Goal: Task Accomplishment & Management: Manage account settings

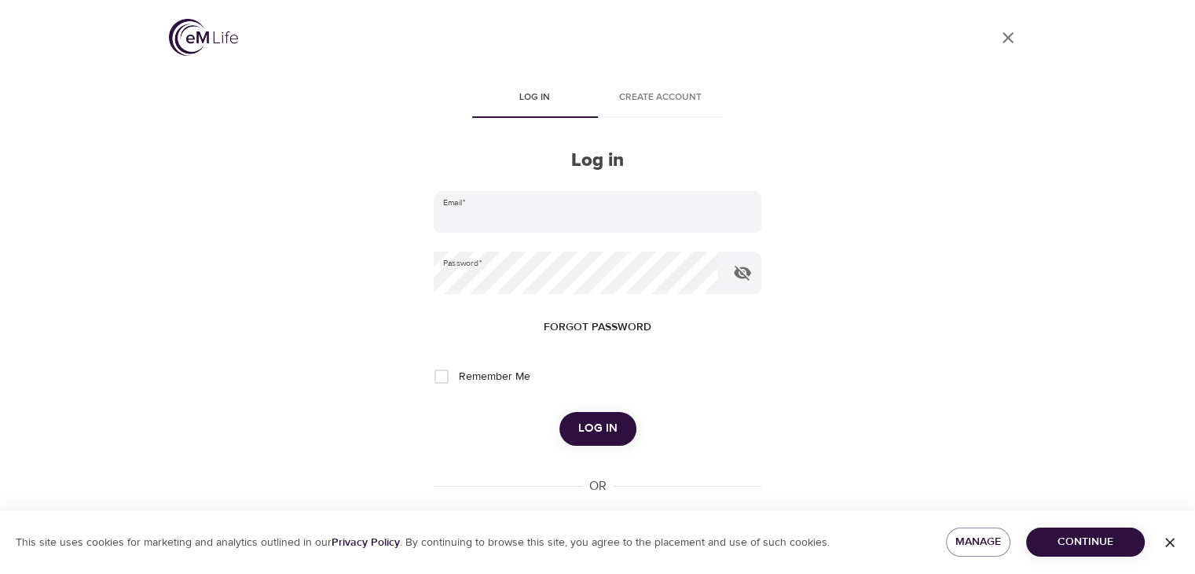
type input "[PERSON_NAME][EMAIL_ADDRESS][PERSON_NAME][DOMAIN_NAME]"
click at [613, 435] on span "Log in" at bounding box center [597, 428] width 39 height 20
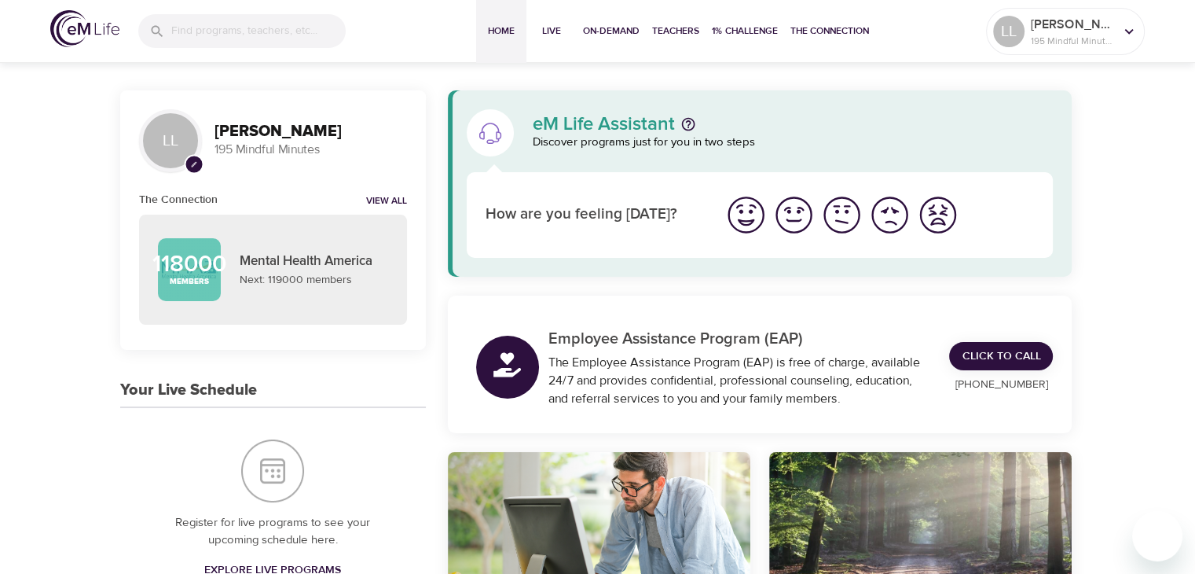
click at [742, 218] on img "I'm feeling great" at bounding box center [746, 214] width 43 height 43
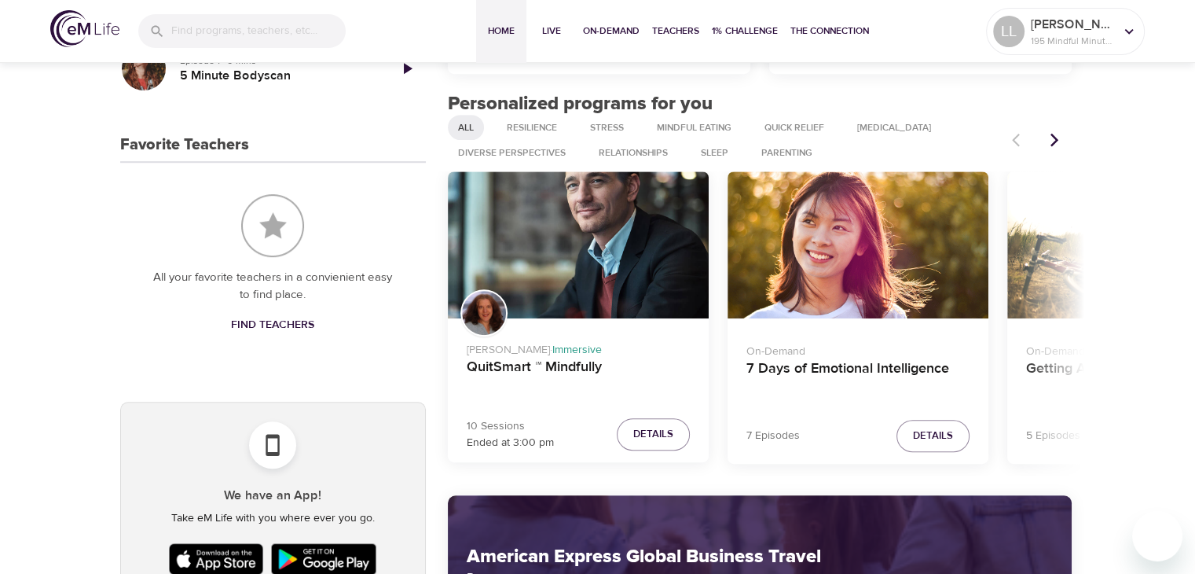
scroll to position [786, 0]
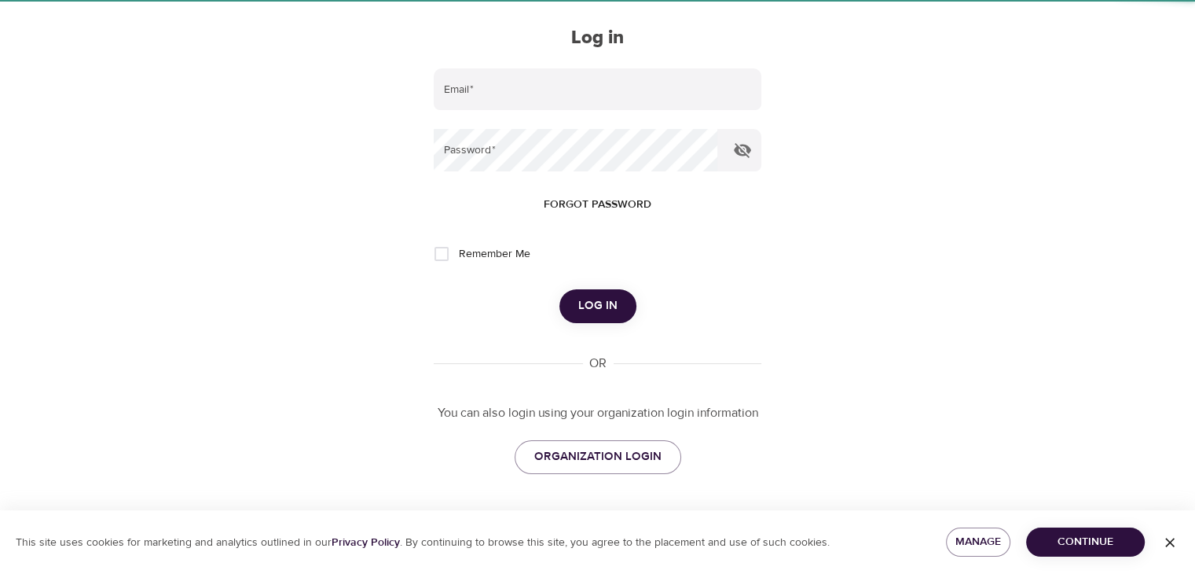
scroll to position [59, 0]
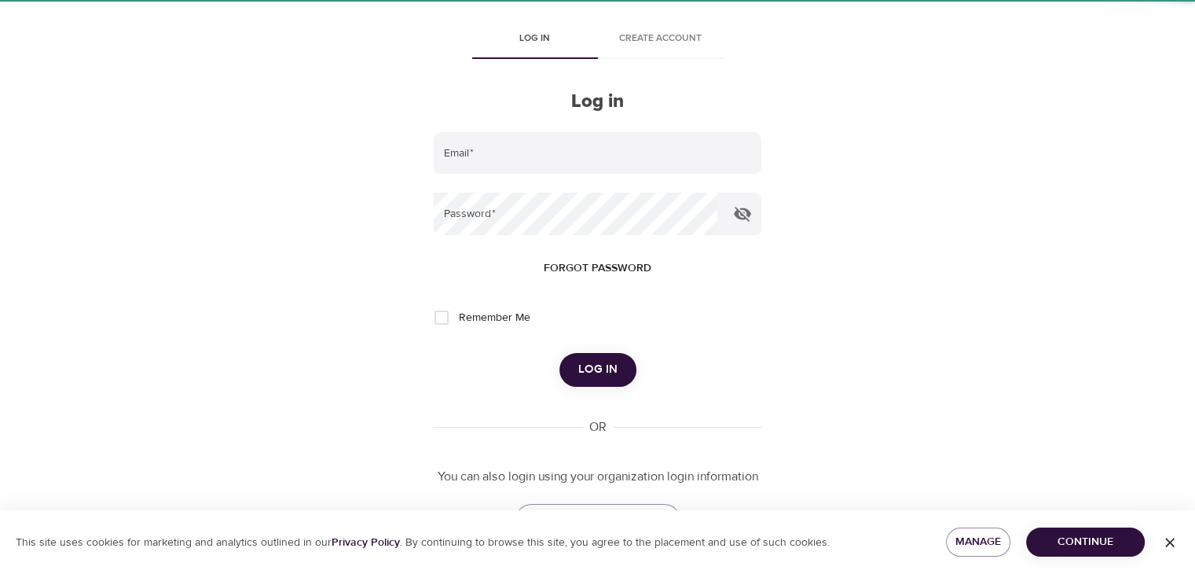
type input "[PERSON_NAME][EMAIL_ADDRESS][PERSON_NAME][DOMAIN_NAME]"
